Goal: Task Accomplishment & Management: Use online tool/utility

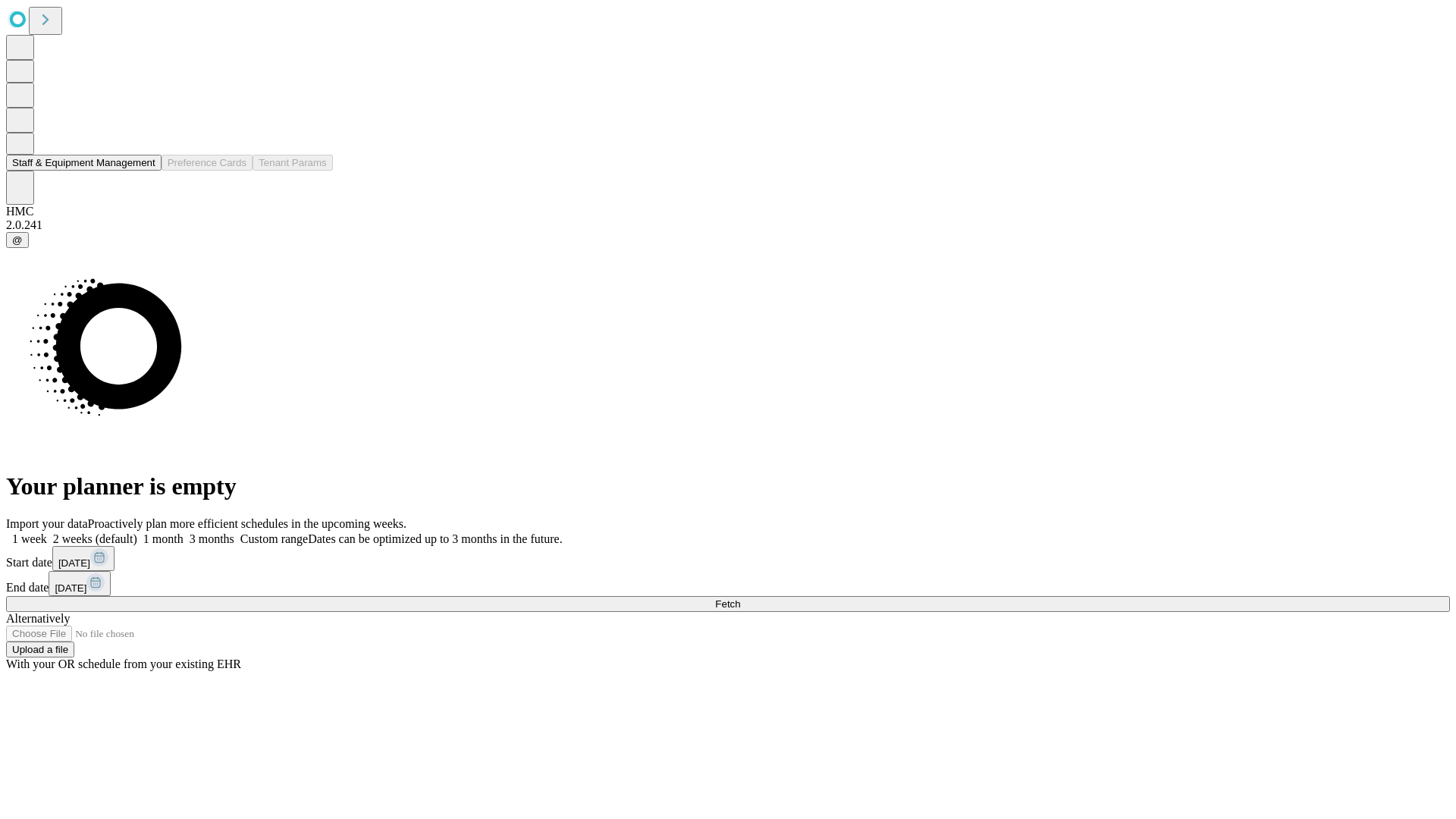
click at [142, 171] on button "Staff & Equipment Management" at bounding box center [83, 162] width 155 height 16
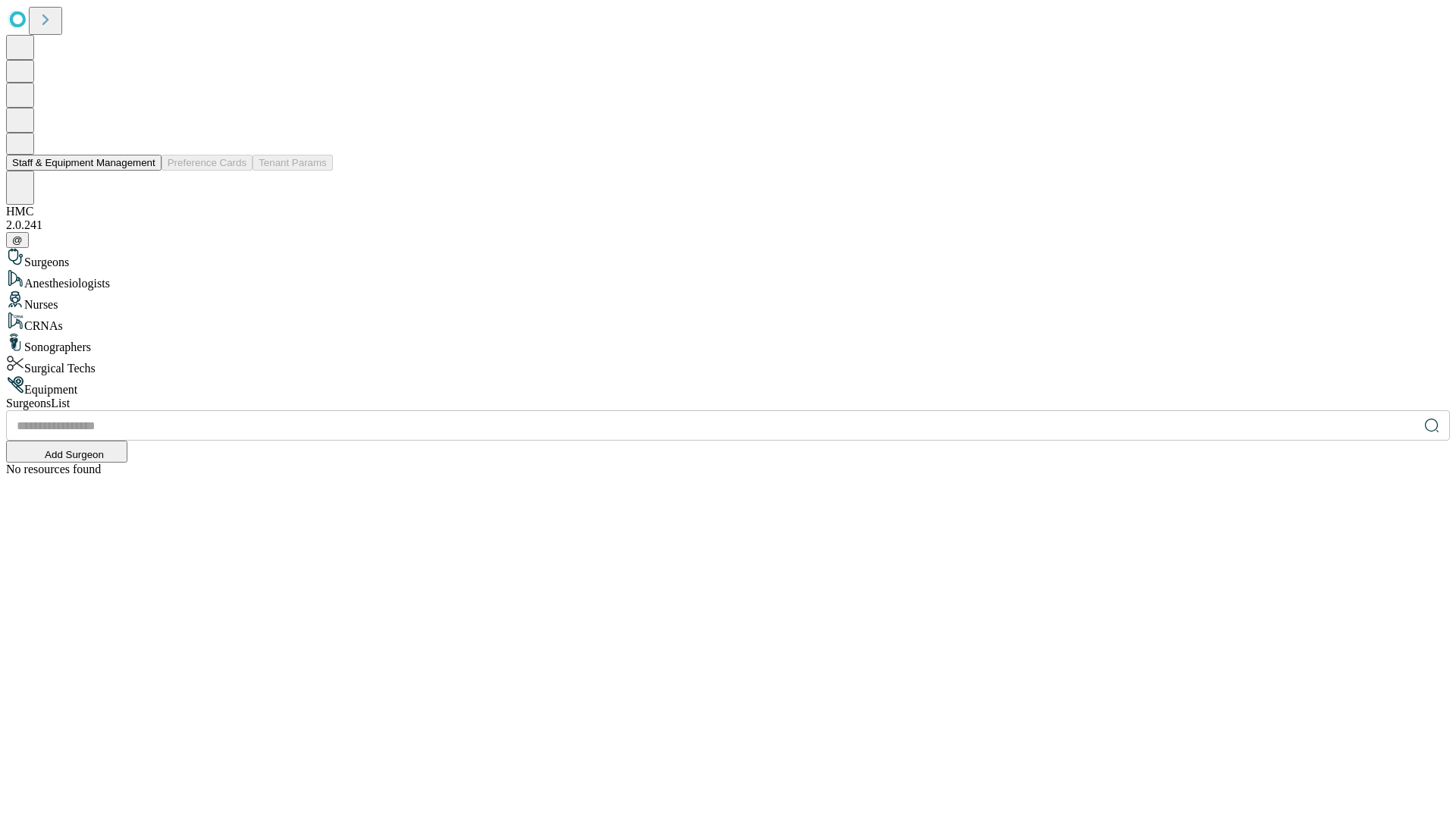
click at [145, 171] on button "Staff & Equipment Management" at bounding box center [83, 162] width 155 height 16
